Goal: Information Seeking & Learning: Learn about a topic

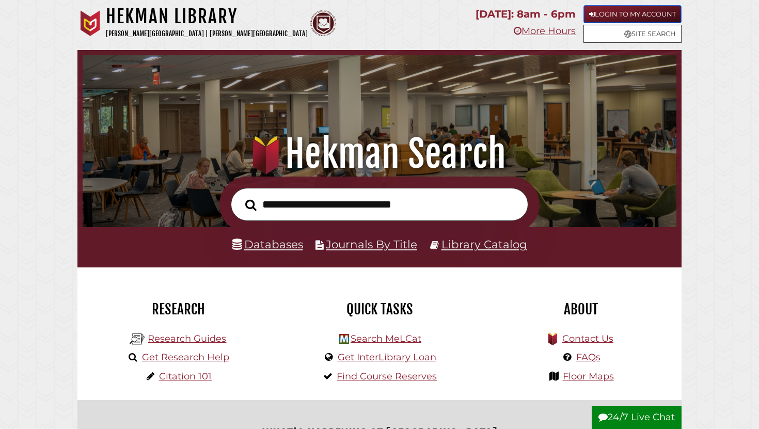
click at [428, 10] on link "Login to My Account" at bounding box center [632, 14] width 98 height 18
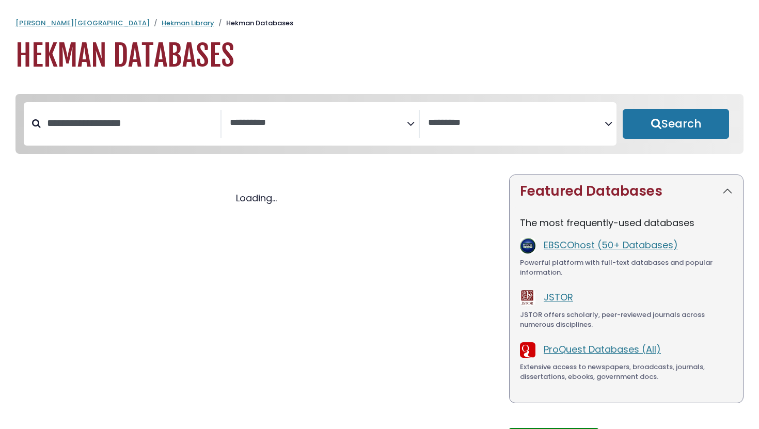
select select "Database Subject Filter"
select select "Database Vendors Filter"
select select "Database Subject Filter"
select select "Database Vendors Filter"
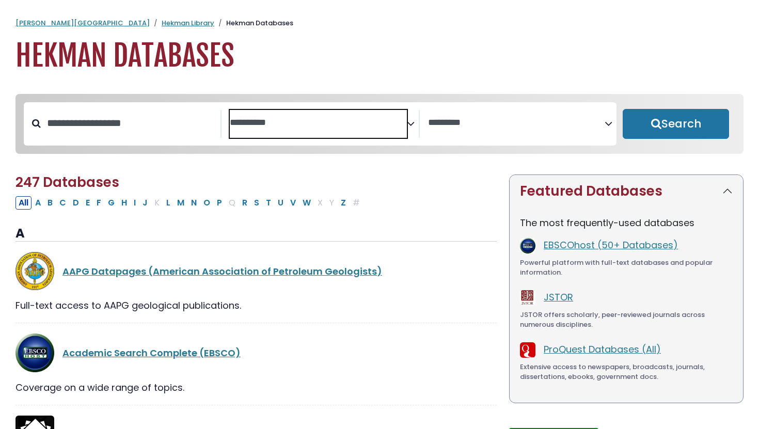
click at [314, 129] on span "Search filters" at bounding box center [318, 124] width 177 height 28
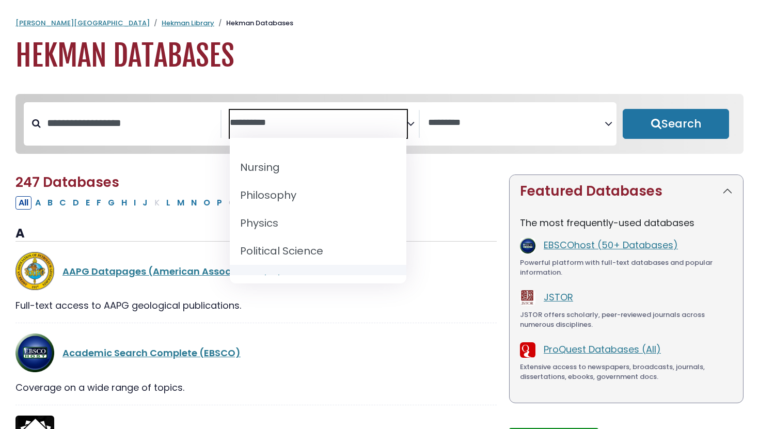
scroll to position [826, 0]
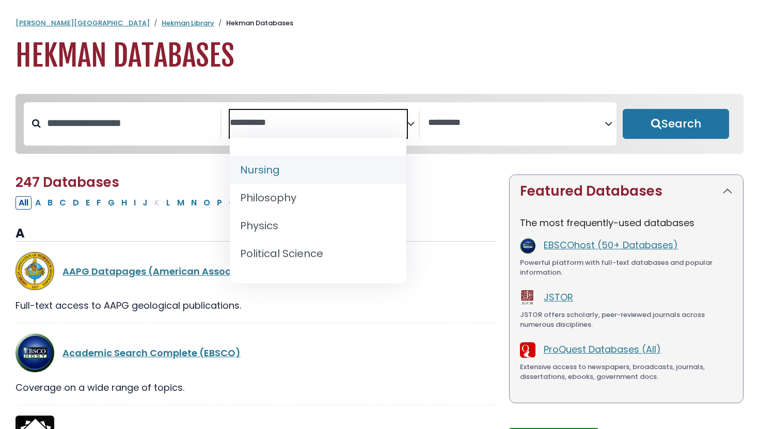
select select "*****"
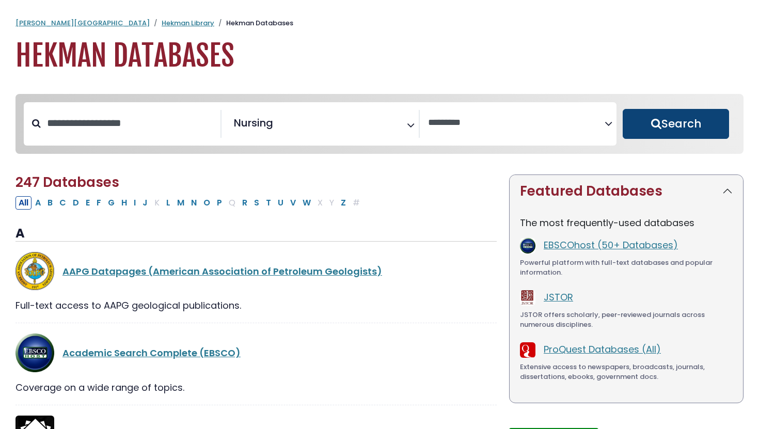
click at [648, 117] on button "Search" at bounding box center [675, 124] width 106 height 30
select select "Database Vendors Filter"
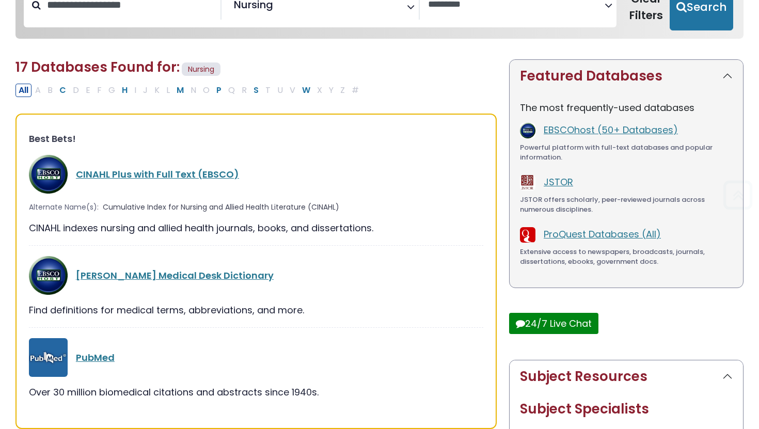
scroll to position [137, 0]
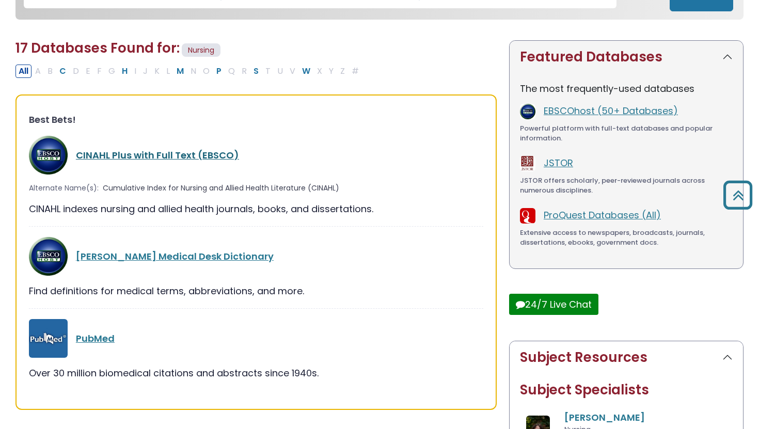
click at [173, 155] on link "CINAHL Plus with Full Text (EBSCO)" at bounding box center [157, 155] width 163 height 13
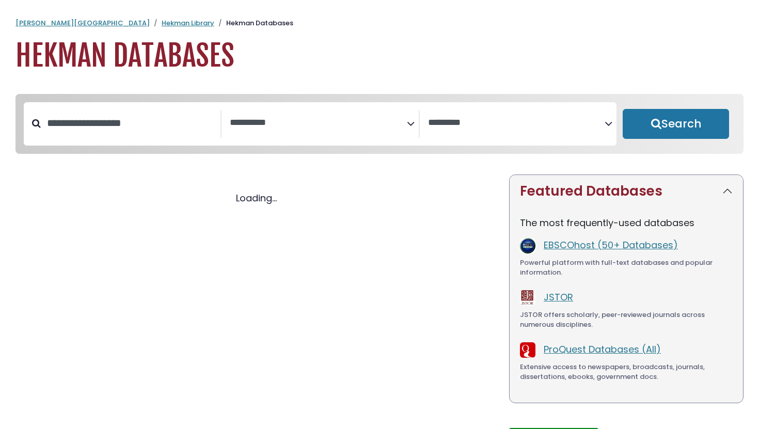
select select "Database Subject Filter"
select select "Database Vendors Filter"
select select "Database Subject Filter"
select select "Database Vendors Filter"
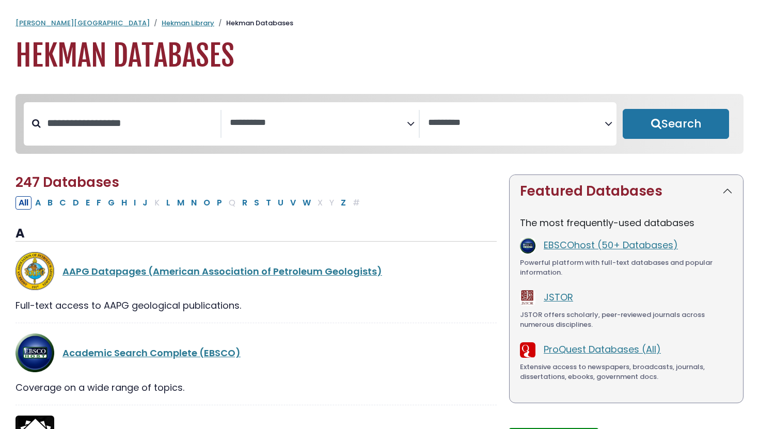
click at [279, 116] on span "Search filters" at bounding box center [318, 121] width 177 height 13
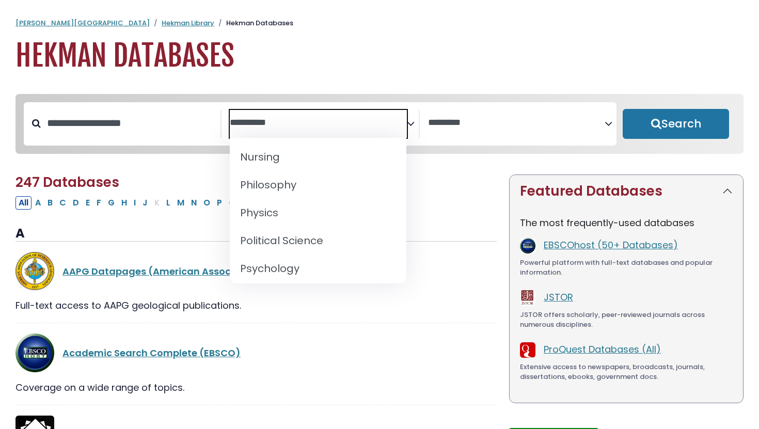
scroll to position [843, 0]
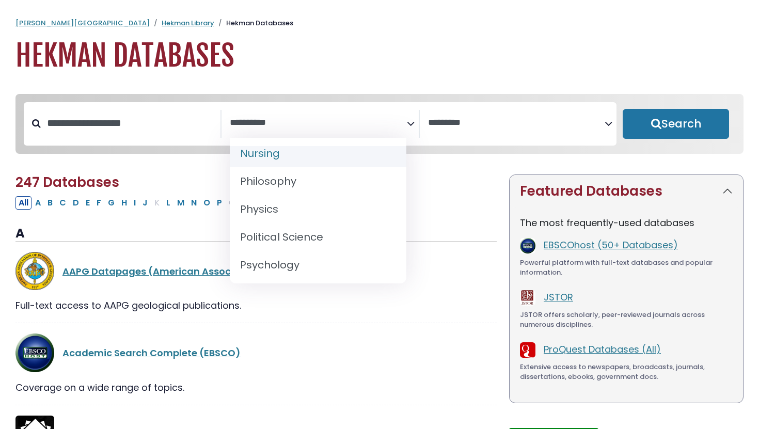
select select "*****"
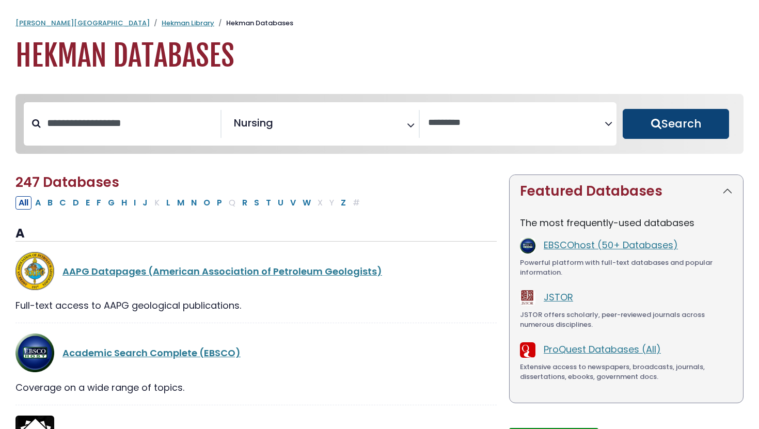
click at [663, 118] on button "Search" at bounding box center [675, 124] width 106 height 30
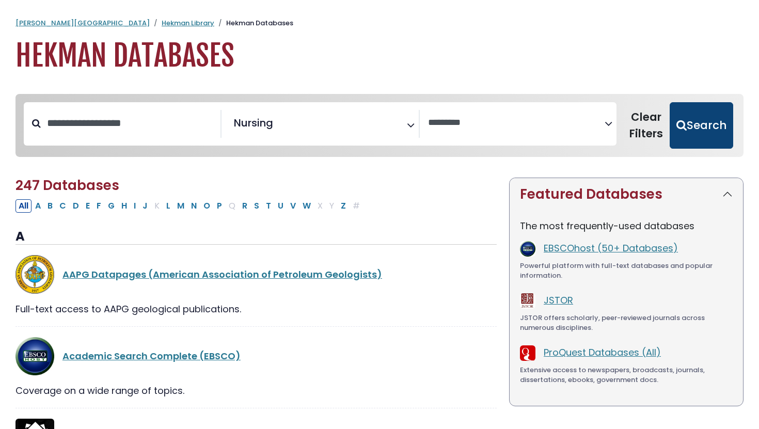
select select "Database Vendors Filter"
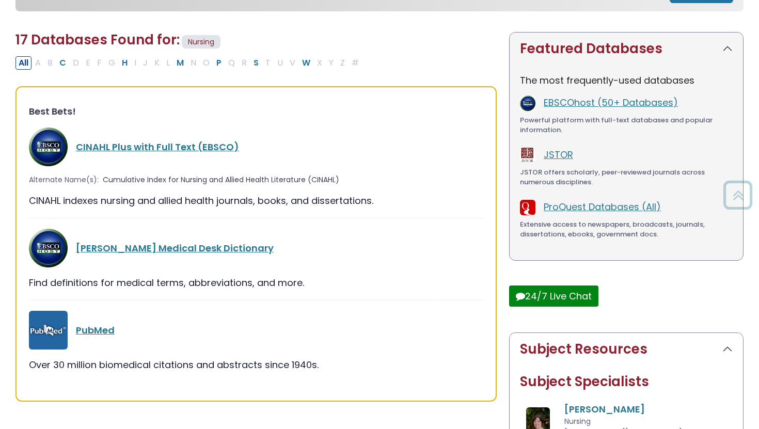
scroll to position [158, 0]
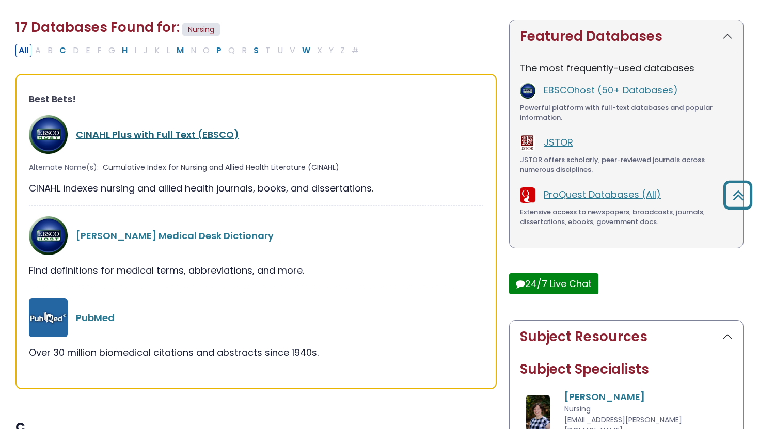
click at [192, 133] on link "CINAHL Plus with Full Text (EBSCO)" at bounding box center [157, 134] width 163 height 13
